Goal: Task Accomplishment & Management: Check status

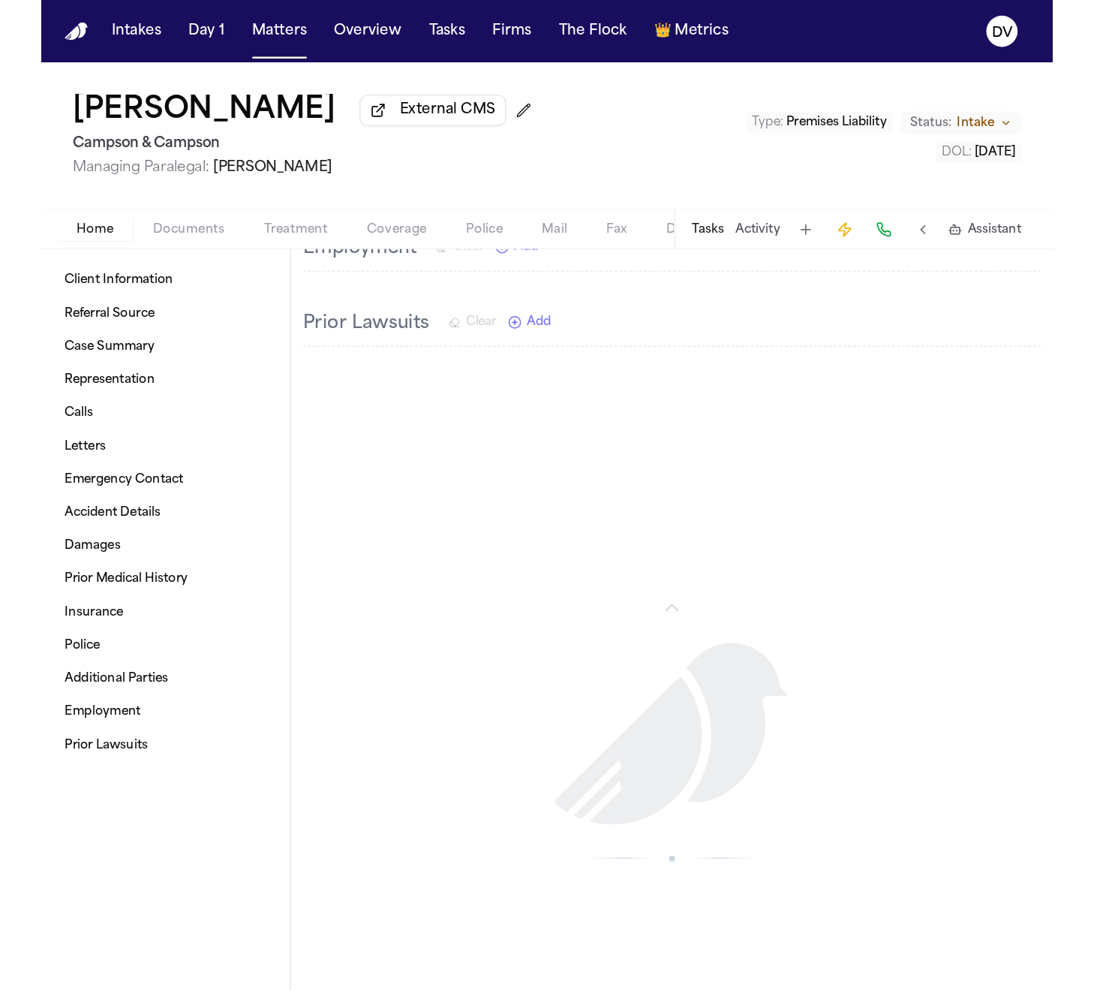
scroll to position [1272, 0]
